Goal: Information Seeking & Learning: Learn about a topic

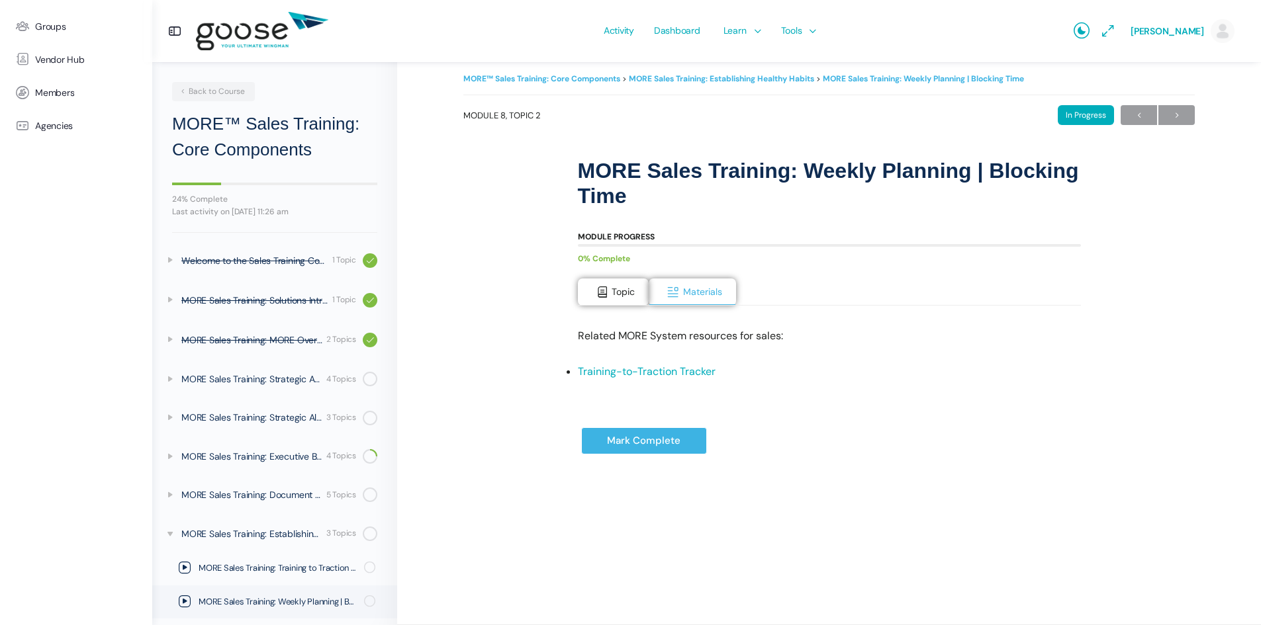
scroll to position [76, 0]
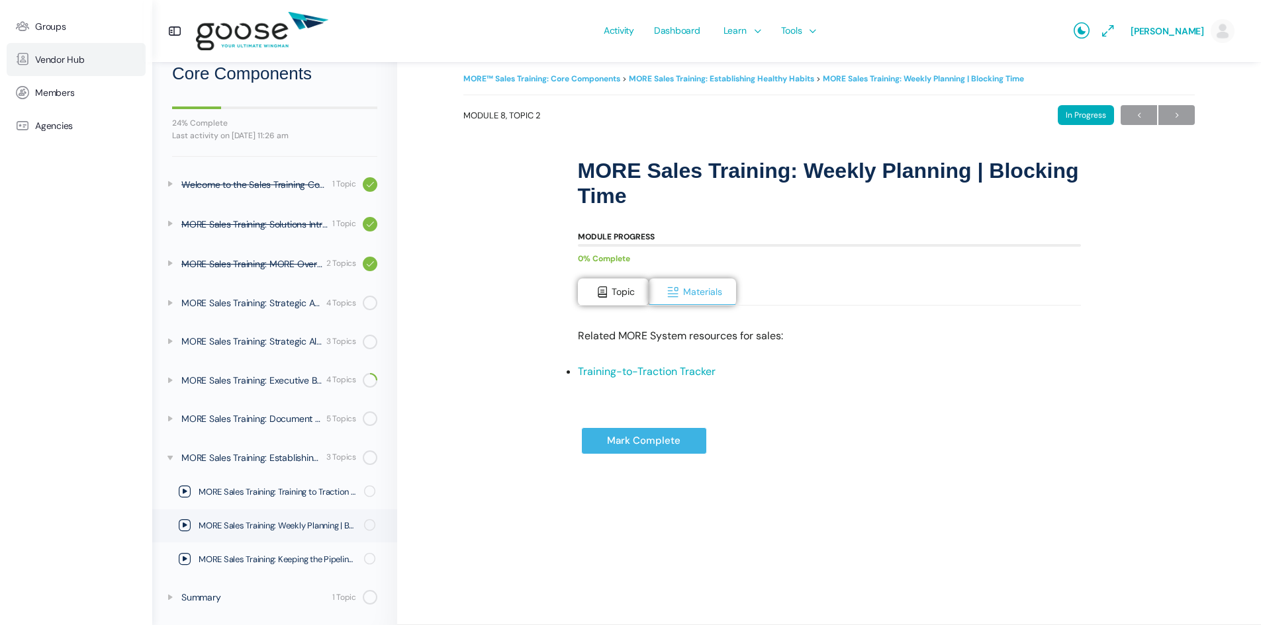
click at [49, 60] on span "Vendor Hub" at bounding box center [60, 59] width 50 height 11
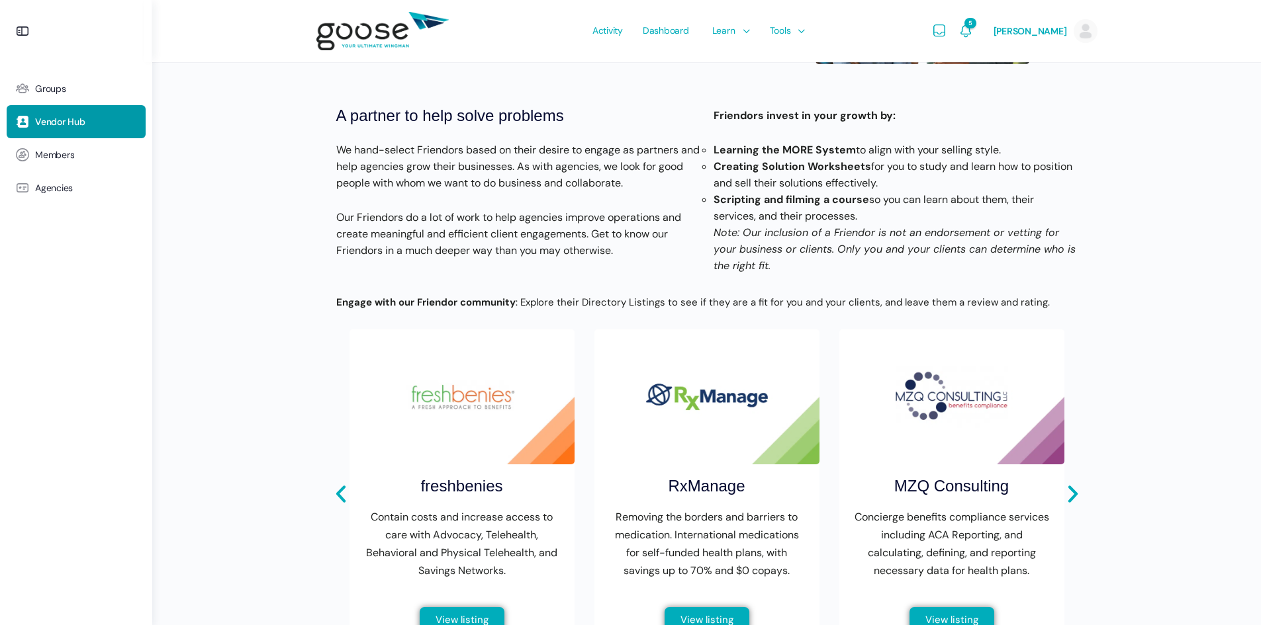
scroll to position [397, 0]
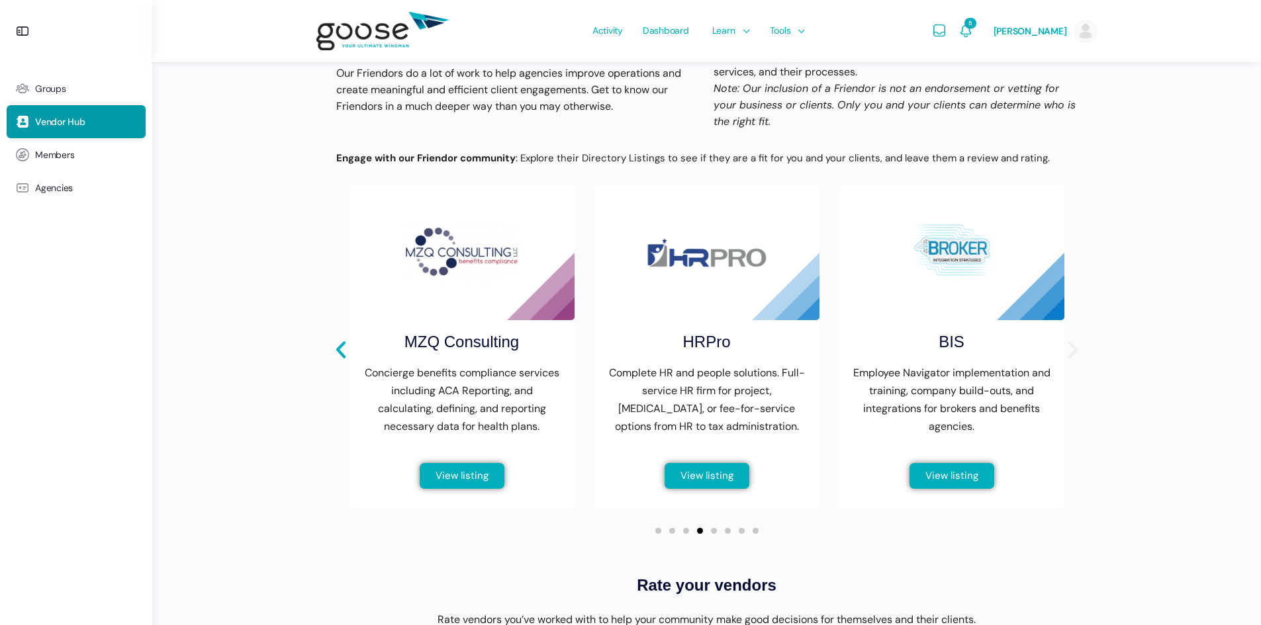
click at [1071, 359] on icon "Next slide" at bounding box center [1071, 349] width 9 height 17
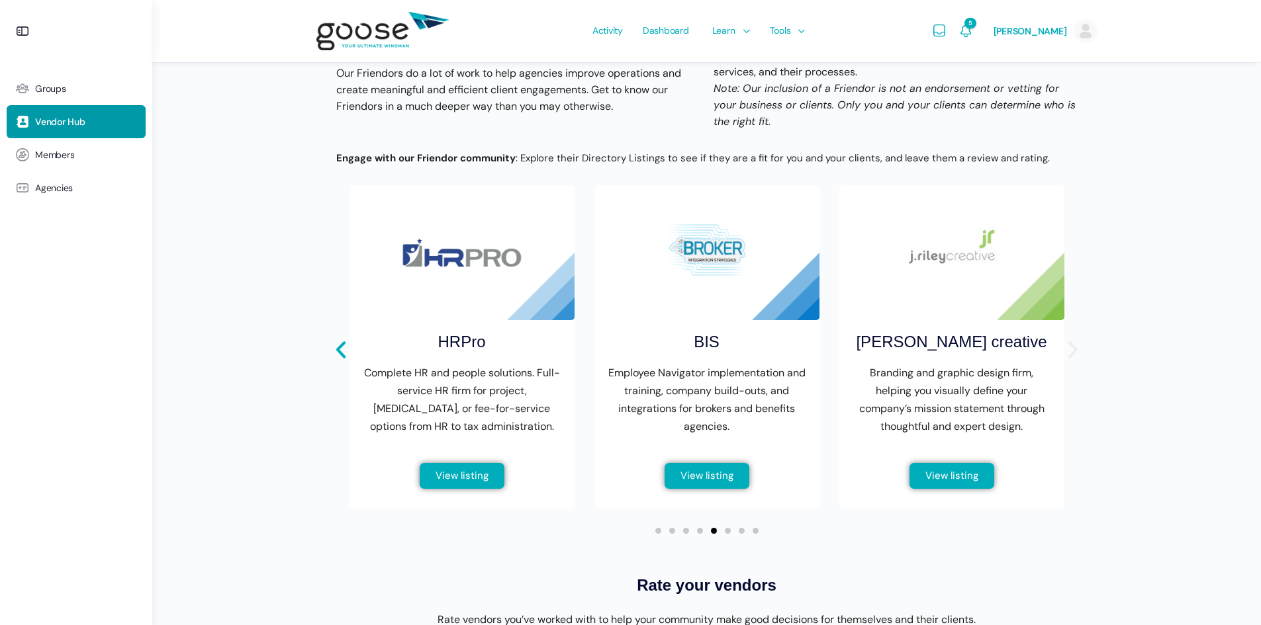
click at [1071, 359] on icon "Next slide" at bounding box center [1071, 349] width 9 height 17
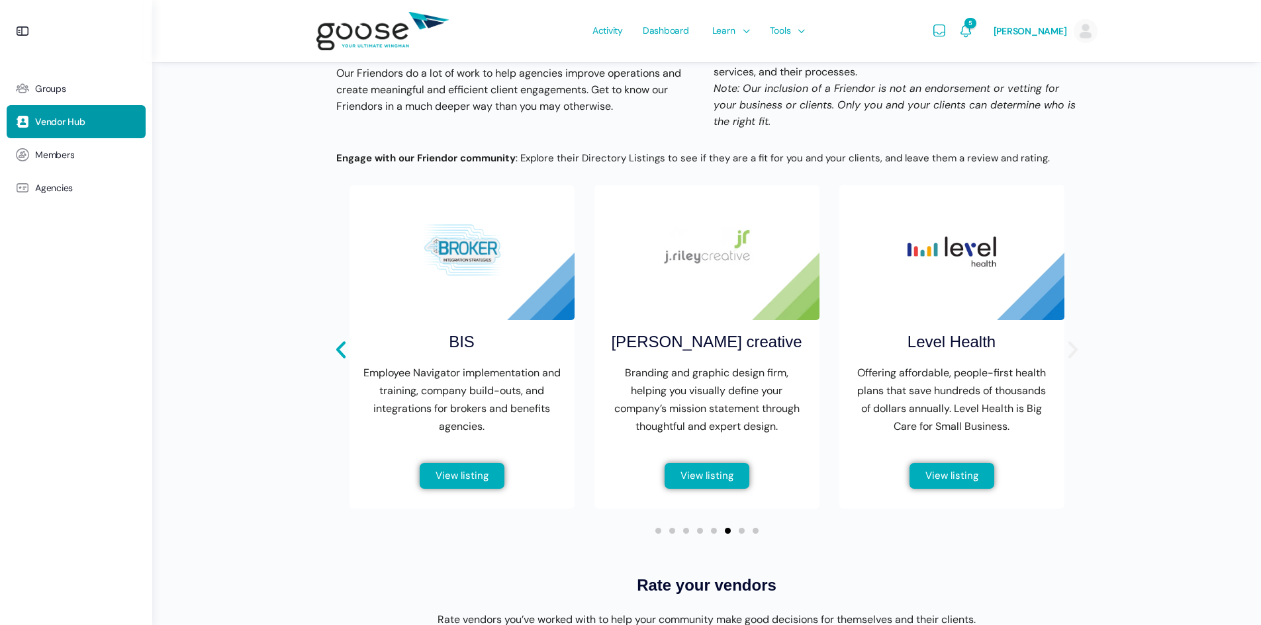
click at [1071, 359] on icon "Next slide" at bounding box center [1071, 349] width 9 height 17
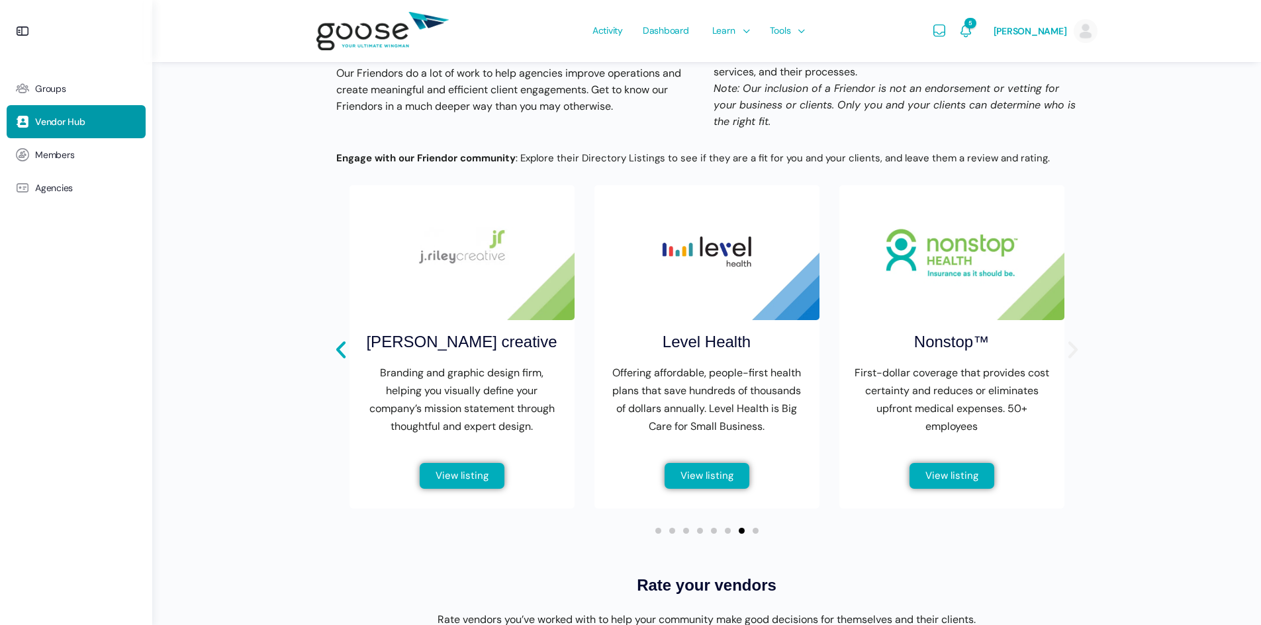
click at [1071, 359] on icon "Next slide" at bounding box center [1071, 349] width 9 height 17
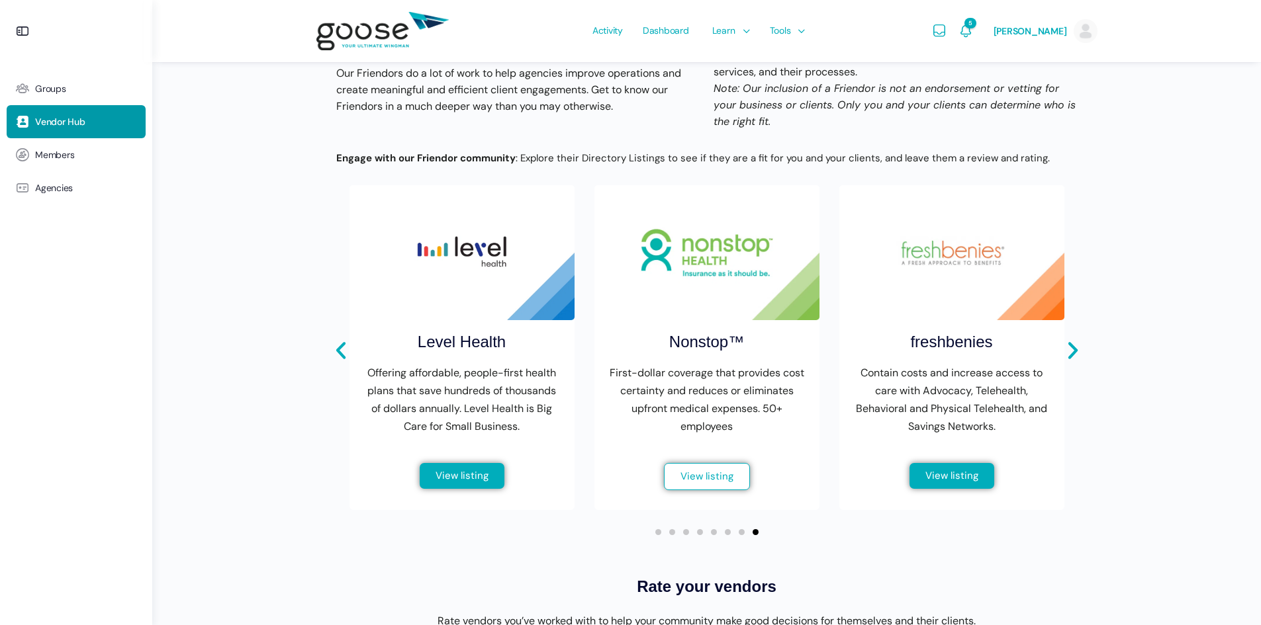
click at [691, 482] on span "View listing" at bounding box center [706, 477] width 53 height 10
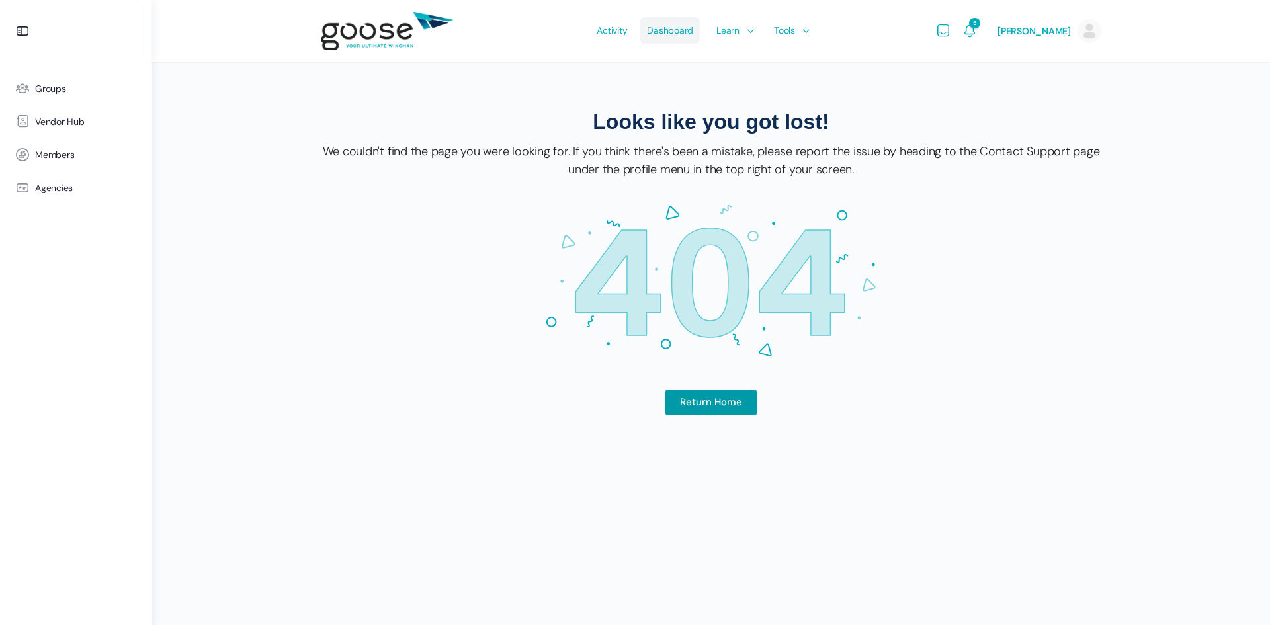
click at [660, 27] on span "Dashboard" at bounding box center [670, 30] width 46 height 62
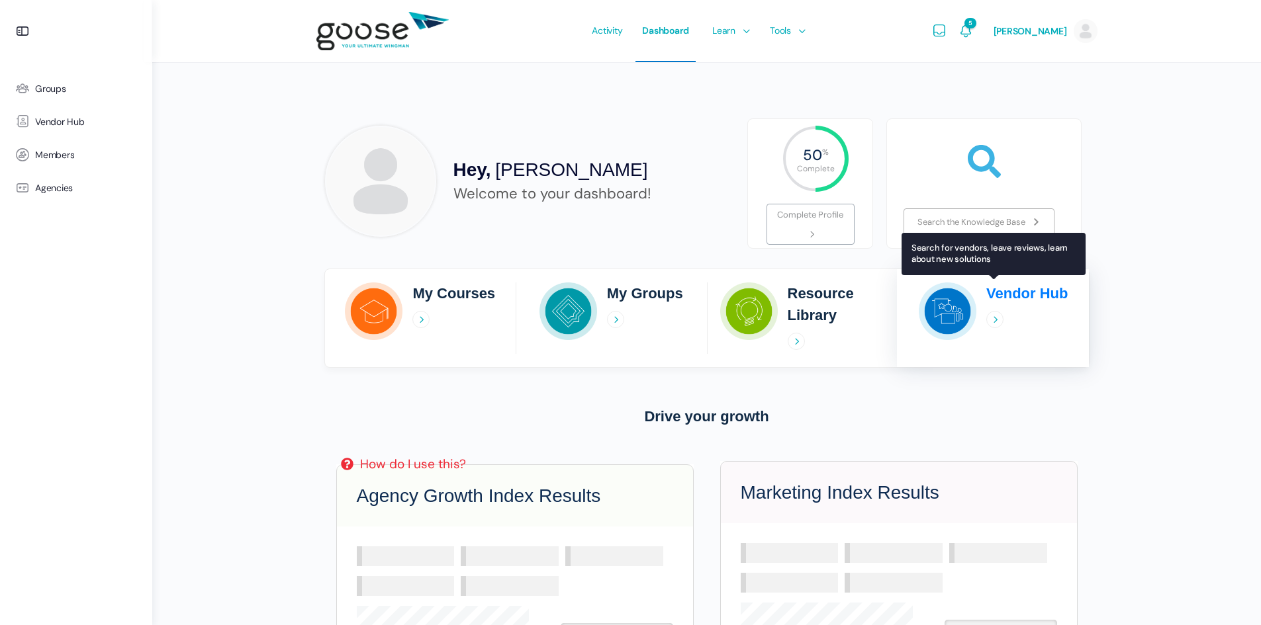
click at [1010, 309] on div "Vendor Hub" at bounding box center [1026, 318] width 81 height 71
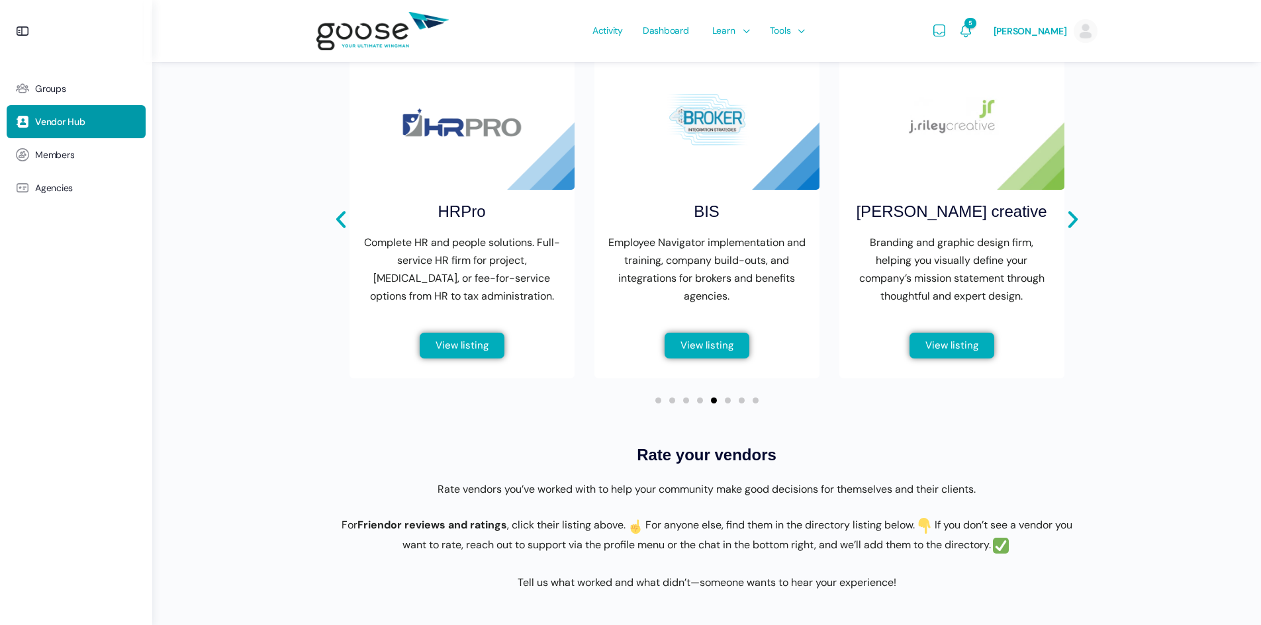
scroll to position [463, 0]
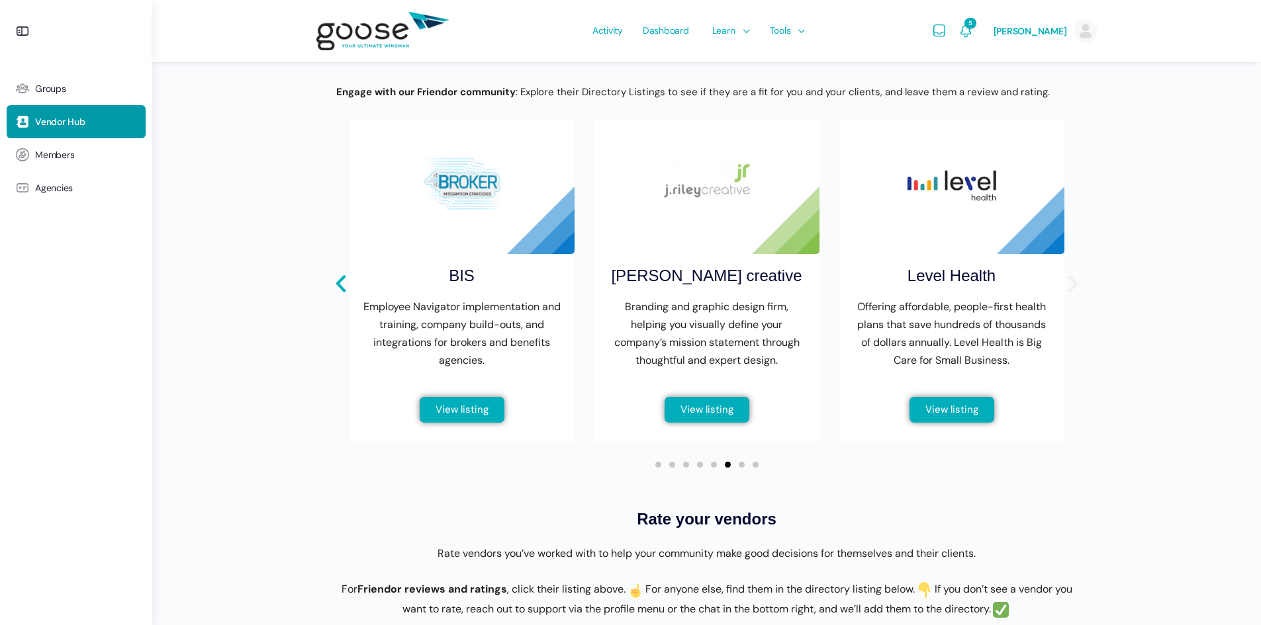
click at [1075, 295] on icon "Next slide" at bounding box center [1072, 284] width 22 height 22
click at [937, 416] on span "View listing" at bounding box center [951, 411] width 53 height 10
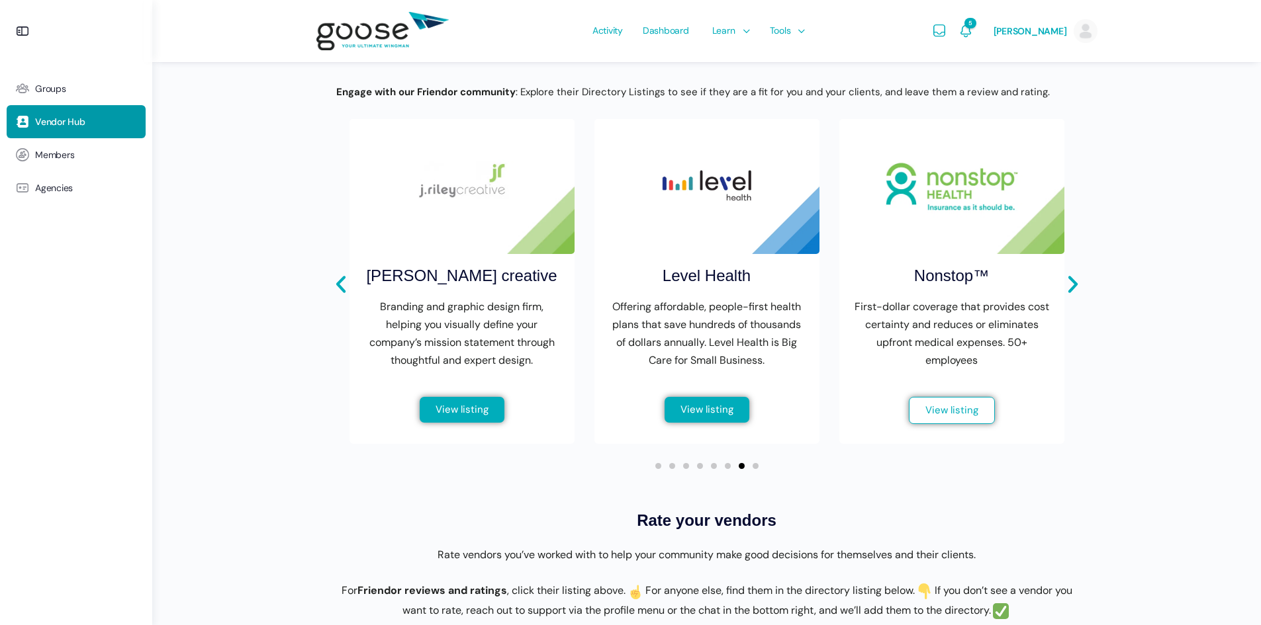
click at [940, 416] on span "View listing" at bounding box center [951, 411] width 53 height 10
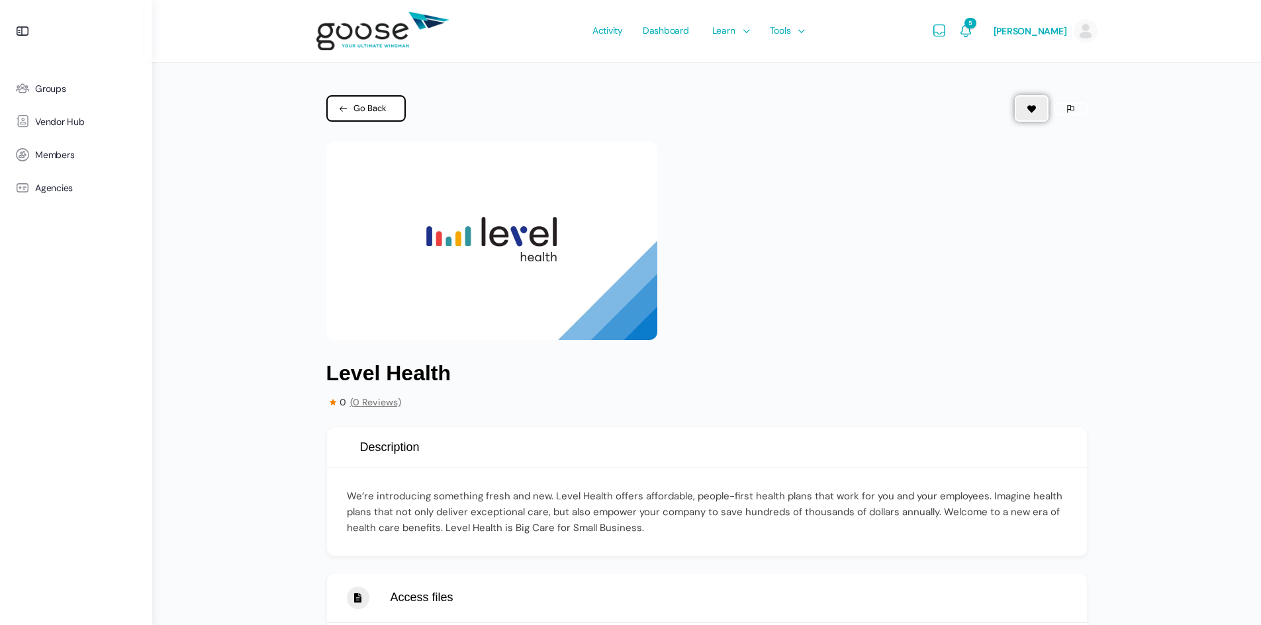
click at [365, 110] on span "Go Back" at bounding box center [369, 108] width 33 height 13
click at [414, 220] on img "1 / 1" at bounding box center [491, 241] width 331 height 199
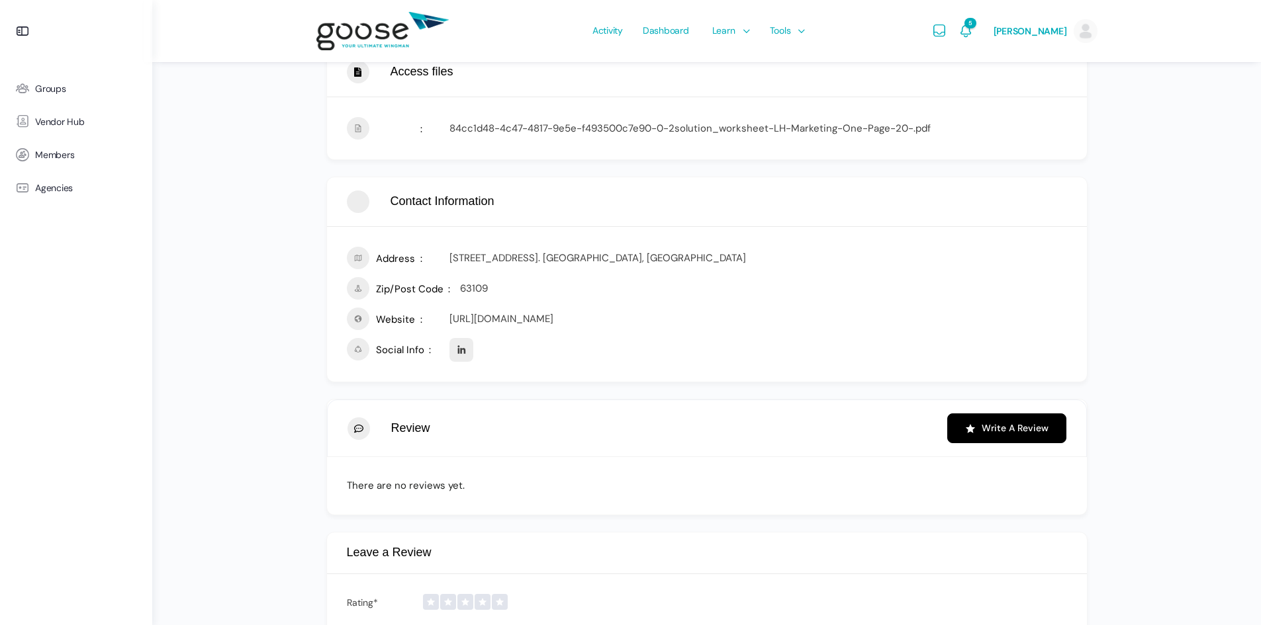
scroll to position [529, 0]
click at [526, 311] on link "https://www.levelhealthplans.com/" at bounding box center [501, 315] width 104 height 13
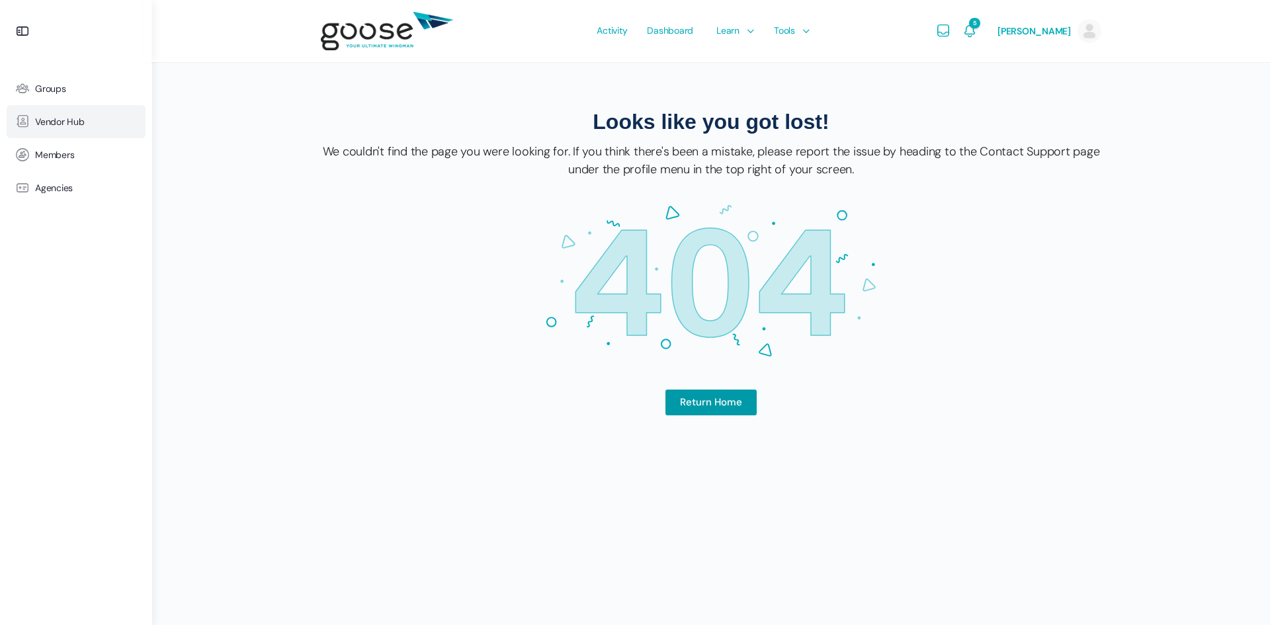
click at [65, 122] on span "Vendor Hub" at bounding box center [60, 121] width 50 height 11
